Goal: Book appointment/travel/reservation

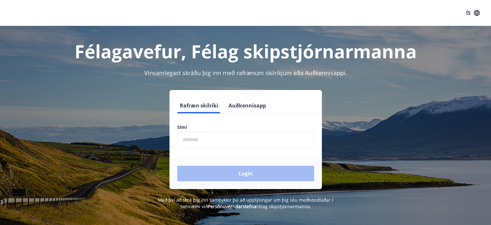
click at [195, 152] on form "Rafræn skilríki Auðkennisapp Sími ​ Login" at bounding box center [246, 143] width 152 height 91
click at [197, 143] on input "phone" at bounding box center [245, 139] width 137 height 16
type input "********"
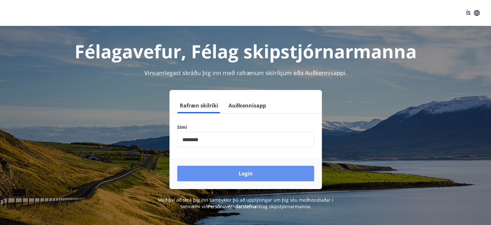
click at [238, 172] on button "Login" at bounding box center [245, 173] width 137 height 16
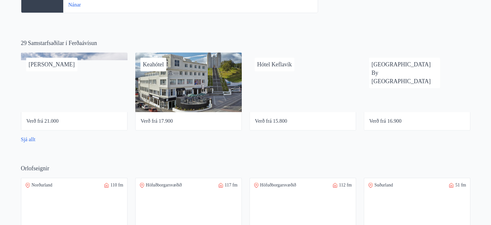
scroll to position [485, 0]
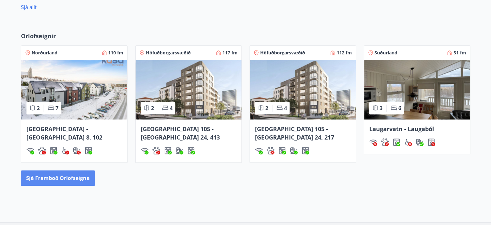
click at [83, 170] on button "Sjá framboð orlofseigna" at bounding box center [58, 178] width 74 height 16
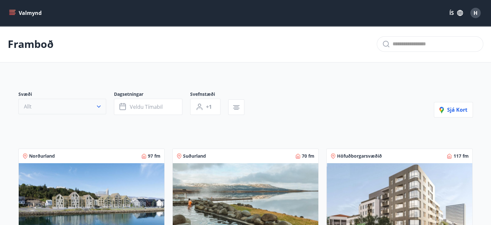
click at [99, 105] on icon "button" at bounding box center [99, 106] width 6 height 6
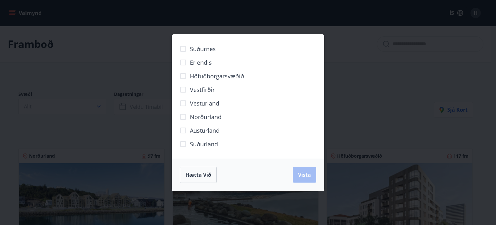
click at [198, 75] on span "Höfuðborgarsvæðið" at bounding box center [217, 76] width 54 height 8
click at [308, 175] on span "Vista" at bounding box center [304, 174] width 13 height 7
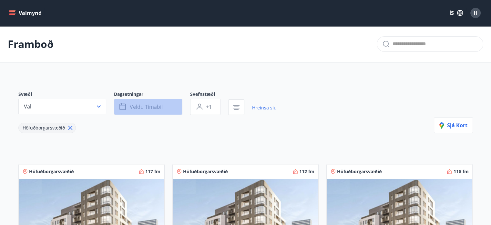
click at [148, 107] on span "Veldu tímabil" at bounding box center [146, 106] width 33 height 7
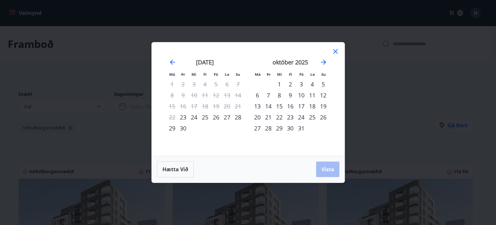
click at [294, 118] on div "23" at bounding box center [290, 116] width 11 height 11
click at [293, 127] on div "30" at bounding box center [290, 127] width 11 height 11
click at [322, 168] on span "Vista" at bounding box center [327, 168] width 13 height 7
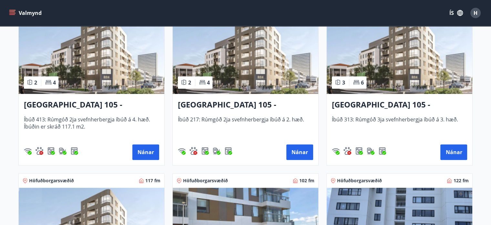
scroll to position [162, 0]
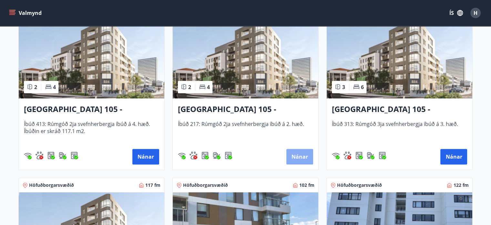
click at [298, 154] on button "Nánar" at bounding box center [300, 157] width 27 height 16
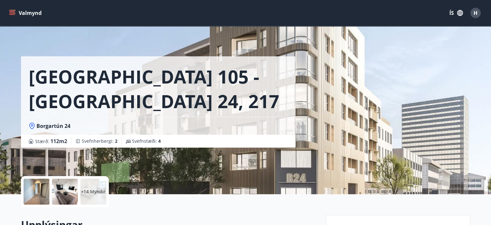
click at [15, 11] on icon "menu" at bounding box center [12, 13] width 6 height 6
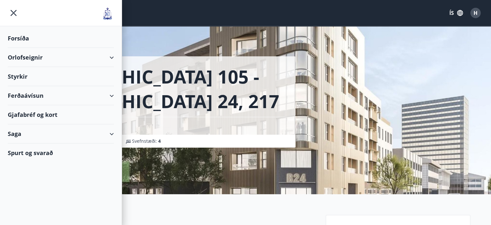
click at [113, 57] on div "Orlofseignir" at bounding box center [61, 57] width 106 height 19
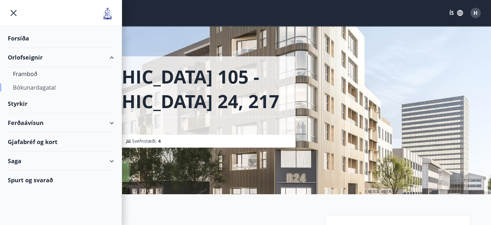
click at [57, 88] on div "Bókunardagatal" at bounding box center [61, 87] width 96 height 14
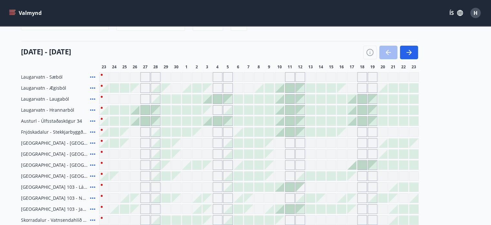
scroll to position [106, 0]
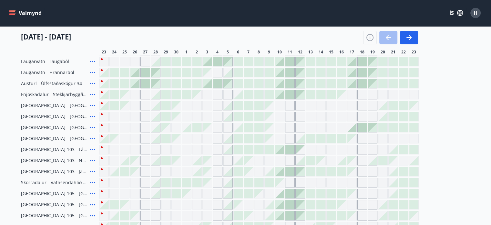
click at [337, 205] on div "Gráir dagar eru ekki bókanlegir" at bounding box center [341, 204] width 9 height 9
click at [343, 140] on div at bounding box center [341, 138] width 9 height 9
click at [363, 140] on div "Gráir dagar eru ekki bókanlegir" at bounding box center [363, 138] width 10 height 10
click at [349, 157] on div "Gráir dagar eru ekki bókanlegir" at bounding box center [352, 160] width 9 height 9
click at [290, 162] on div "Gráir dagar eru ekki bókanlegir" at bounding box center [290, 160] width 10 height 10
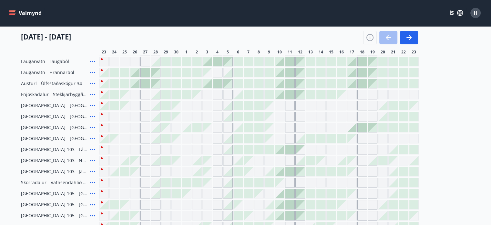
click at [34, 193] on span "[GEOGRAPHIC_DATA] 105 - [GEOGRAPHIC_DATA] 24, 212" at bounding box center [54, 193] width 67 height 6
click at [92, 192] on icon at bounding box center [93, 193] width 8 height 8
click at [242, 92] on div at bounding box center [238, 94] width 9 height 9
click at [12, 10] on icon "menu" at bounding box center [12, 10] width 7 height 1
click at [12, 12] on icon "menu" at bounding box center [12, 11] width 6 height 1
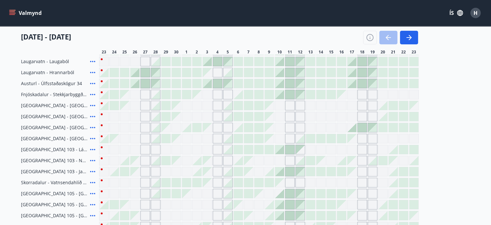
click at [12, 12] on icon "menu" at bounding box center [12, 11] width 6 height 1
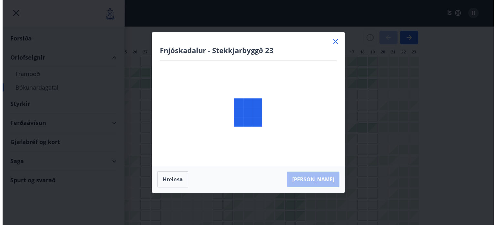
scroll to position [0, 0]
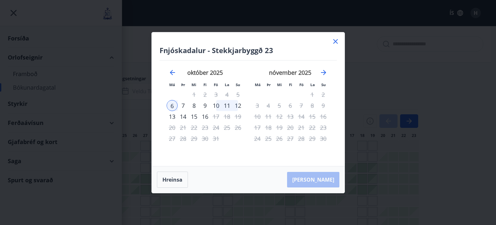
drag, startPoint x: 336, startPoint y: 41, endPoint x: 172, endPoint y: 179, distance: 214.4
click at [336, 41] on icon at bounding box center [335, 41] width 5 height 5
click at [336, 40] on div "Bókunardagatal" at bounding box center [245, 44] width 491 height 37
click at [172, 179] on div at bounding box center [176, 178] width 9 height 9
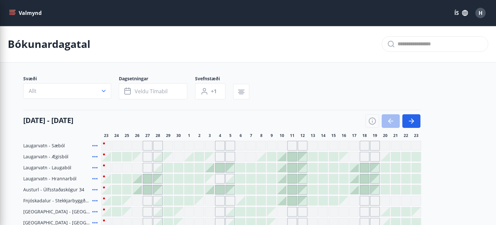
click at [174, 179] on div at bounding box center [178, 178] width 9 height 9
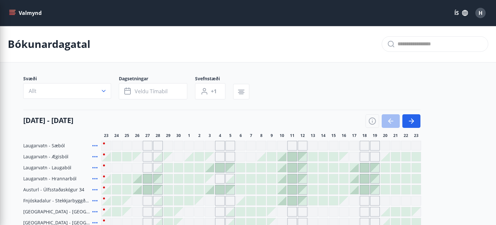
click at [335, 42] on div "Bókunardagatal" at bounding box center [248, 44] width 496 height 37
click at [29, 148] on span "Laugarvatn - Sæból" at bounding box center [44, 145] width 42 height 6
click at [345, 158] on div "Gráir dagar eru ekki bókanlegir" at bounding box center [344, 156] width 9 height 9
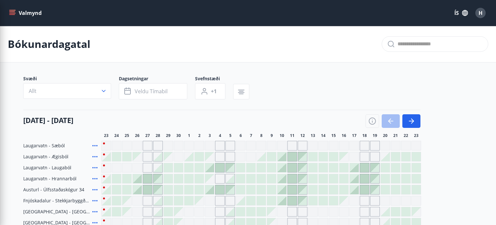
click at [360, 159] on div "Gráir dagar eru ekki bókanlegir" at bounding box center [365, 157] width 10 height 10
click at [340, 159] on div "Gráir dagar eru ekki bókanlegir" at bounding box center [344, 156] width 9 height 9
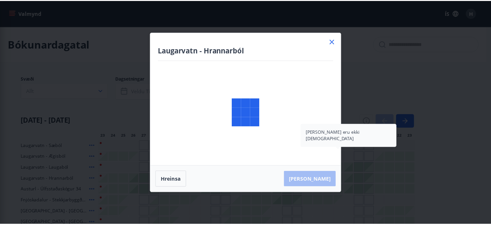
scroll to position [162, 0]
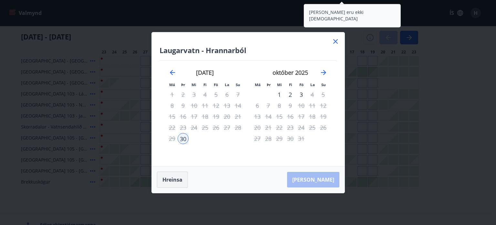
click at [171, 180] on button "Hreinsa" at bounding box center [172, 179] width 31 height 16
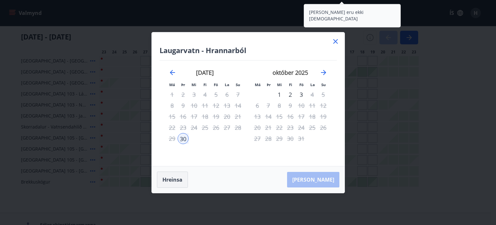
click at [171, 180] on button "Hreinsa" at bounding box center [172, 179] width 31 height 16
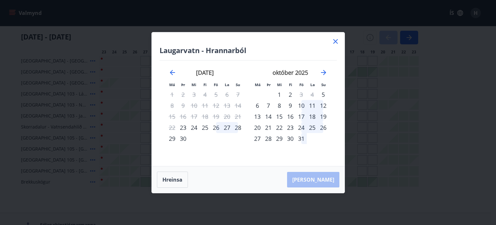
click at [337, 42] on icon at bounding box center [336, 41] width 8 height 8
click at [336, 42] on div "[DATE] - [DATE]" at bounding box center [219, 35] width 397 height 18
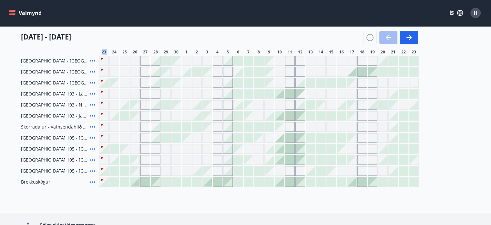
click at [92, 126] on icon at bounding box center [92, 126] width 5 height 1
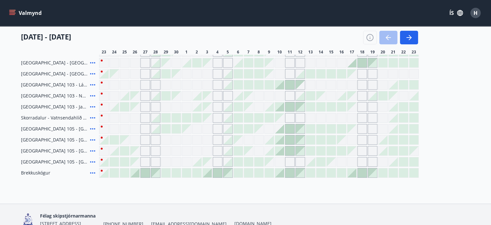
click at [90, 127] on icon at bounding box center [93, 129] width 8 height 8
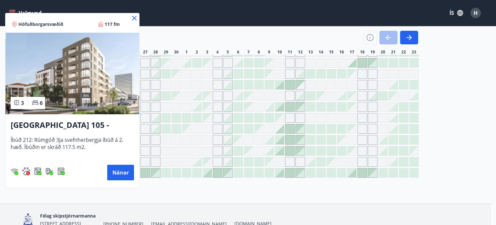
click at [135, 16] on icon at bounding box center [135, 18] width 8 height 8
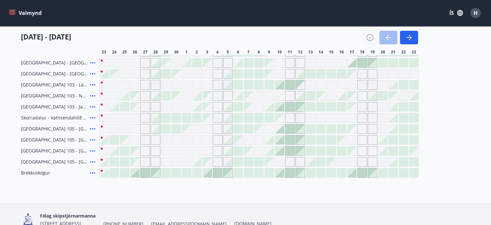
click at [94, 151] on icon at bounding box center [93, 151] width 8 height 8
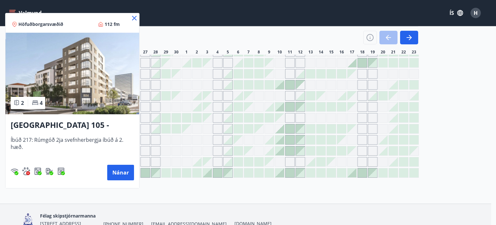
click at [134, 18] on icon at bounding box center [134, 18] width 5 height 5
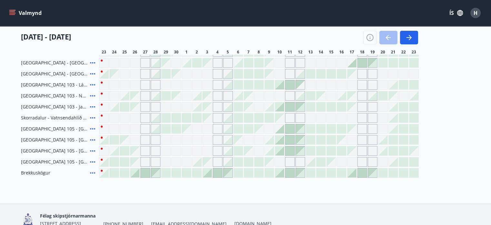
click at [156, 149] on div "Gráir dagar eru ekki bókanlegir" at bounding box center [156, 151] width 10 height 10
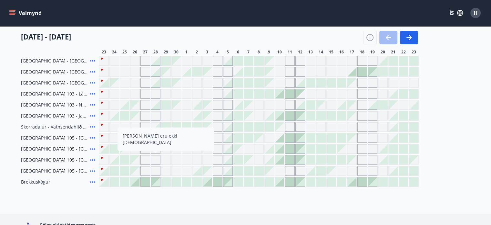
scroll to position [129, 0]
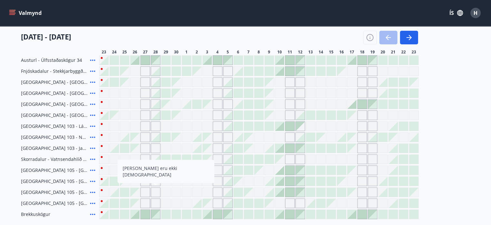
click at [476, 13] on span "H" at bounding box center [476, 12] width 4 height 7
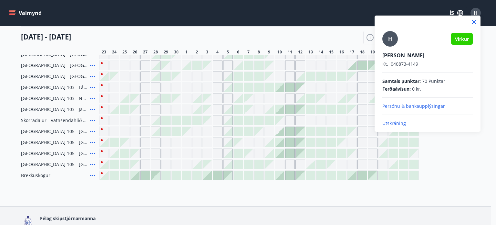
scroll to position [194, 0]
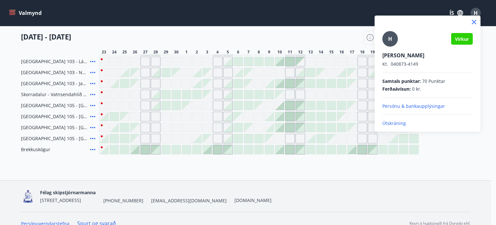
click at [394, 121] on p "Útskráning" at bounding box center [427, 123] width 90 height 6
